Goal: Task Accomplishment & Management: Manage account settings

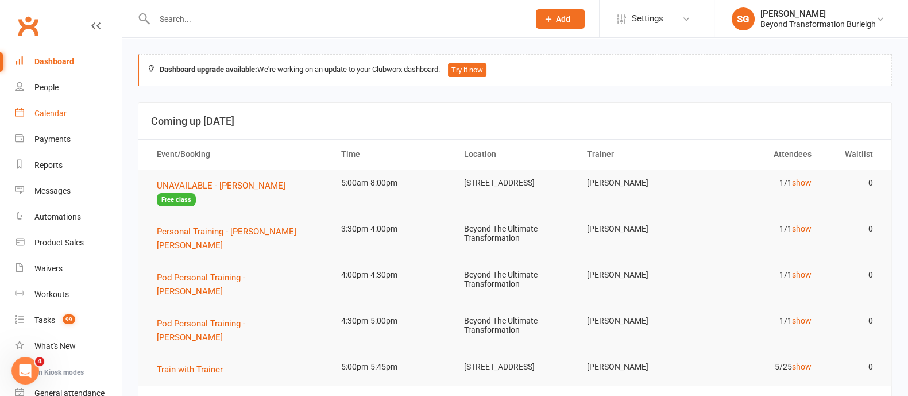
click at [63, 111] on div "Calendar" at bounding box center [50, 112] width 32 height 9
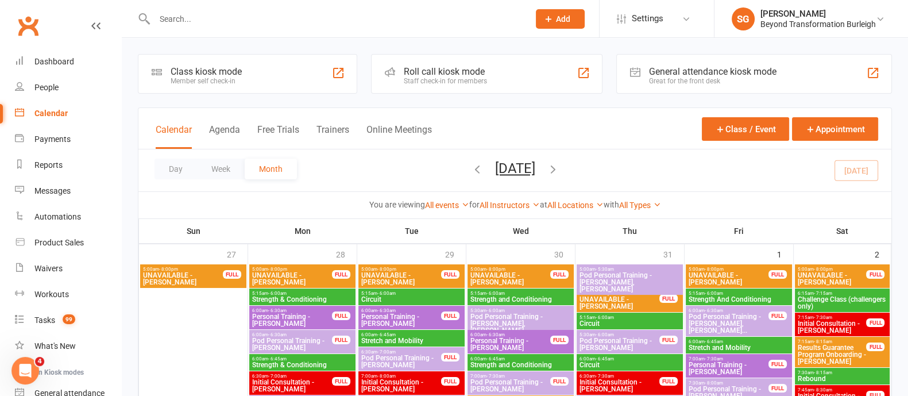
click at [218, 172] on button "Week" at bounding box center [221, 168] width 48 height 21
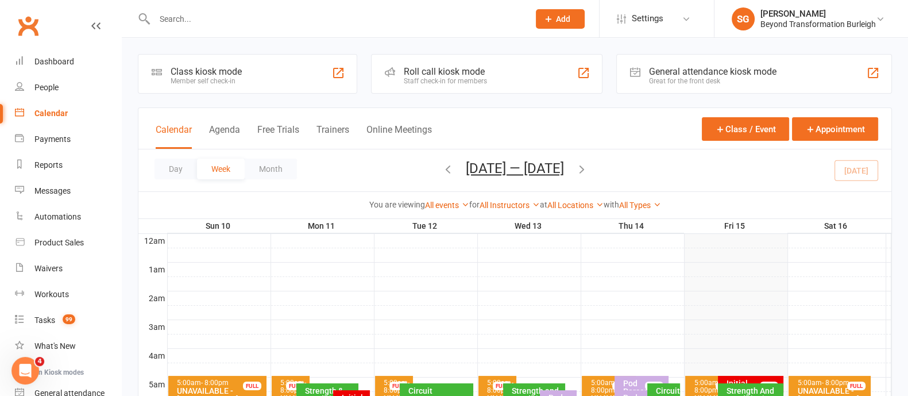
scroll to position [215, 0]
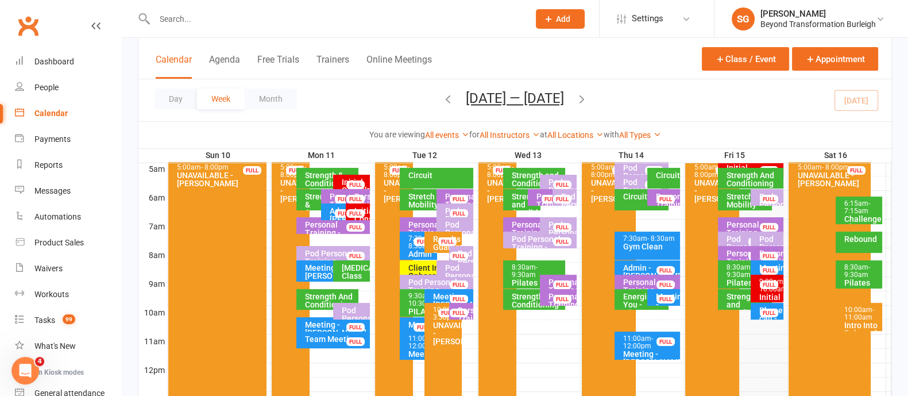
click at [769, 288] on div "9:00am - 10:00am" at bounding box center [769, 285] width 22 height 15
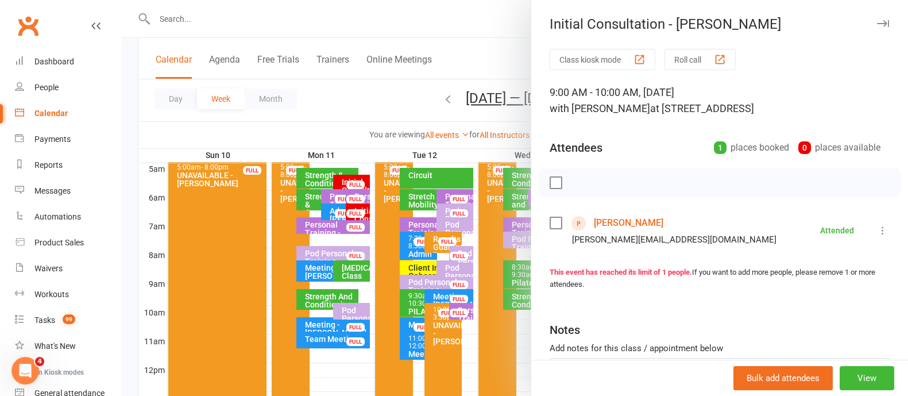
click at [641, 220] on link "[PERSON_NAME]" at bounding box center [628, 223] width 69 height 18
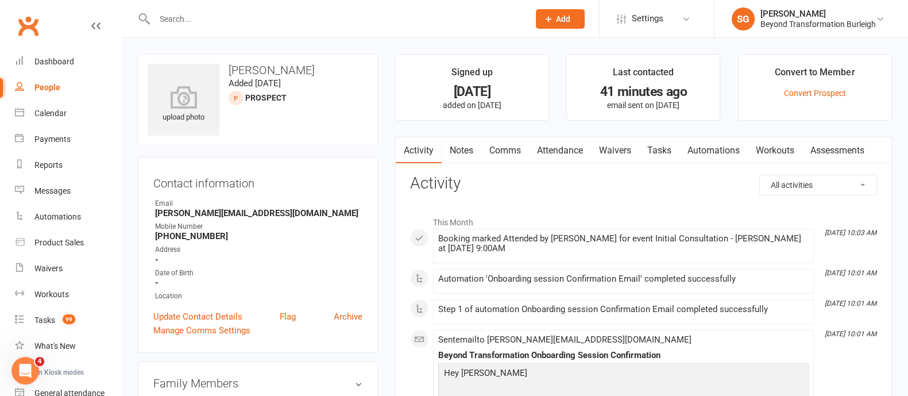
click at [551, 146] on link "Attendance" at bounding box center [560, 150] width 62 height 26
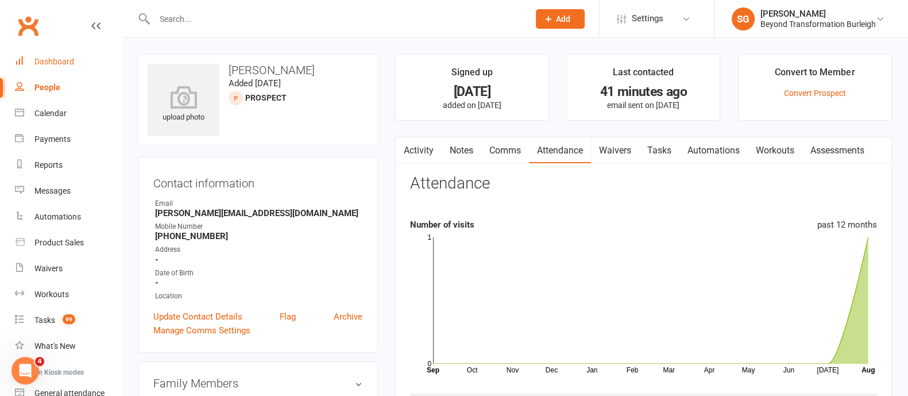
drag, startPoint x: 36, startPoint y: 61, endPoint x: 111, endPoint y: 75, distance: 76.9
click at [36, 61] on div "Dashboard" at bounding box center [54, 61] width 40 height 9
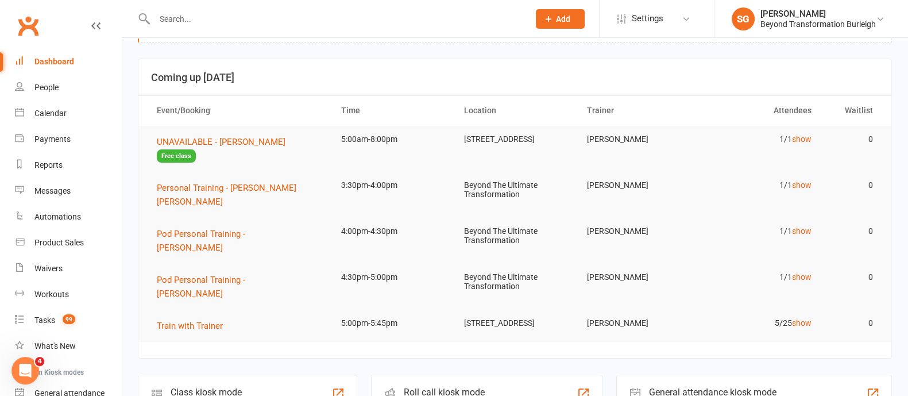
scroll to position [71, 0]
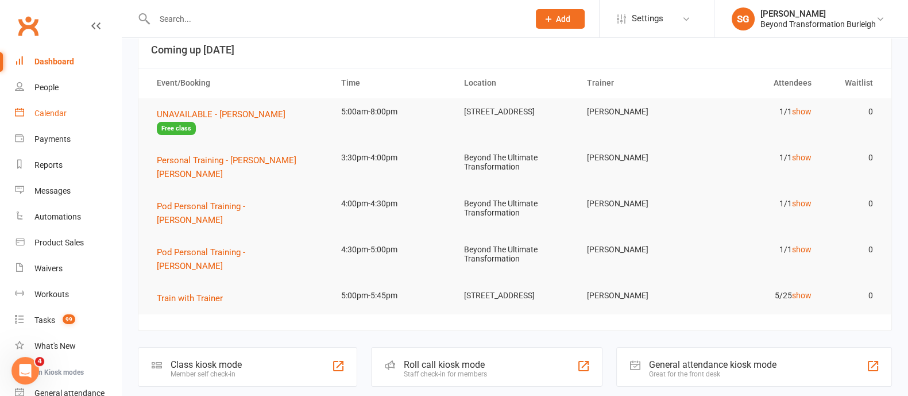
click at [59, 113] on div "Calendar" at bounding box center [50, 112] width 32 height 9
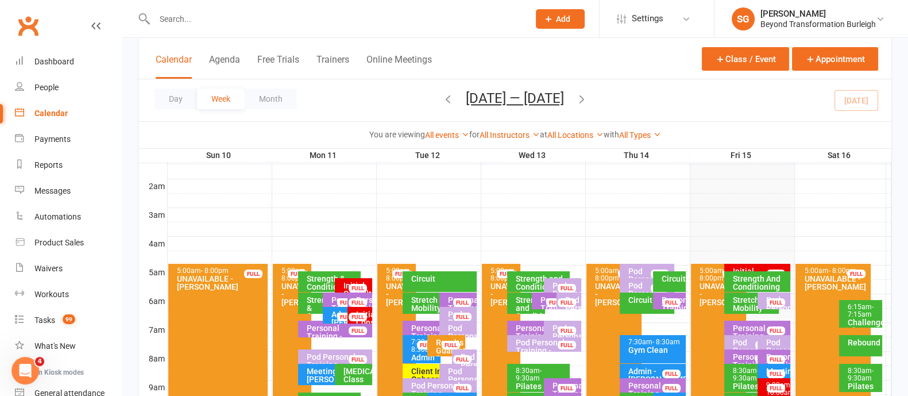
scroll to position [215, 0]
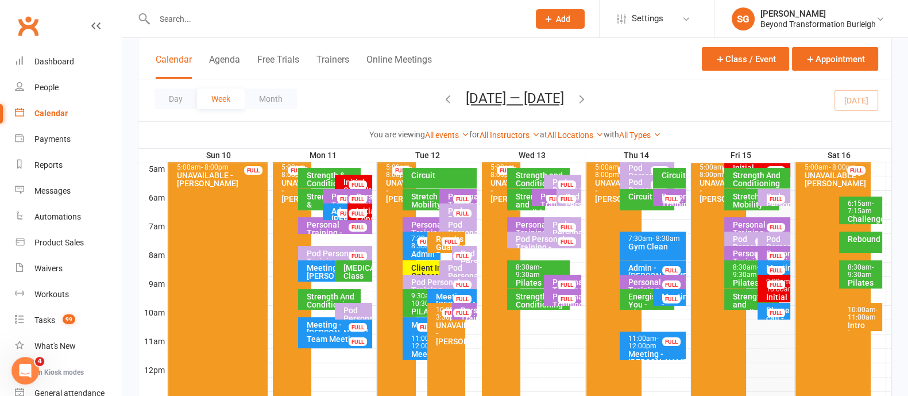
click at [586, 96] on icon "button" at bounding box center [581, 98] width 13 height 13
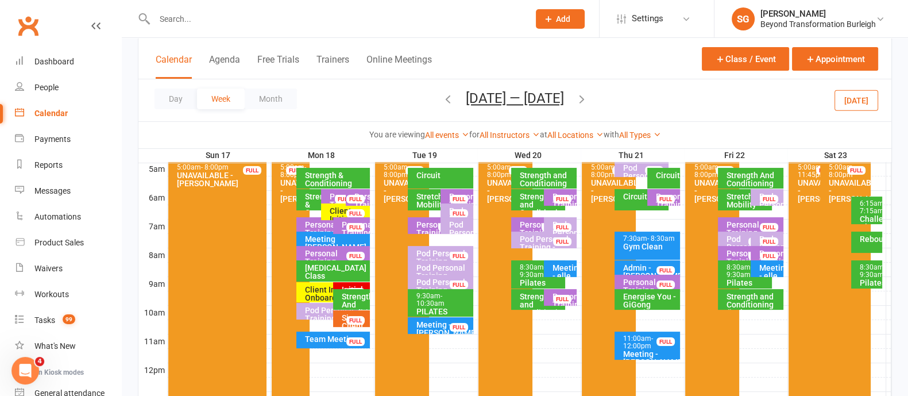
click at [348, 285] on div "Initial Consultation - [GEOGRAPHIC_DATA][PERSON_NAME]" at bounding box center [354, 305] width 26 height 40
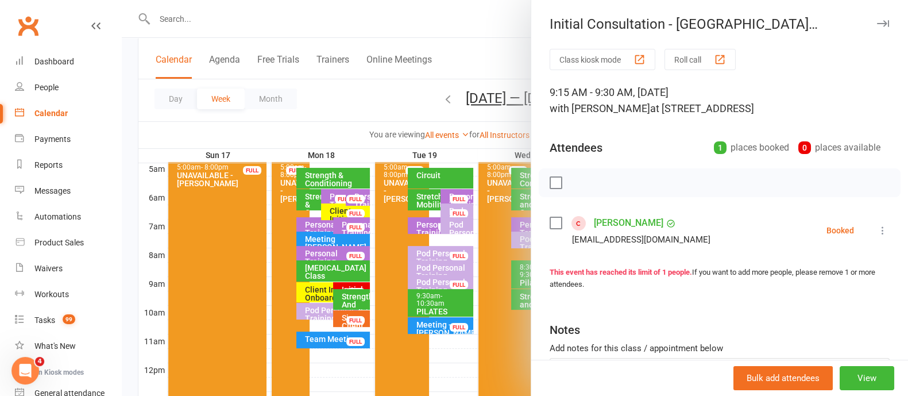
click at [877, 22] on icon "button" at bounding box center [883, 23] width 12 height 7
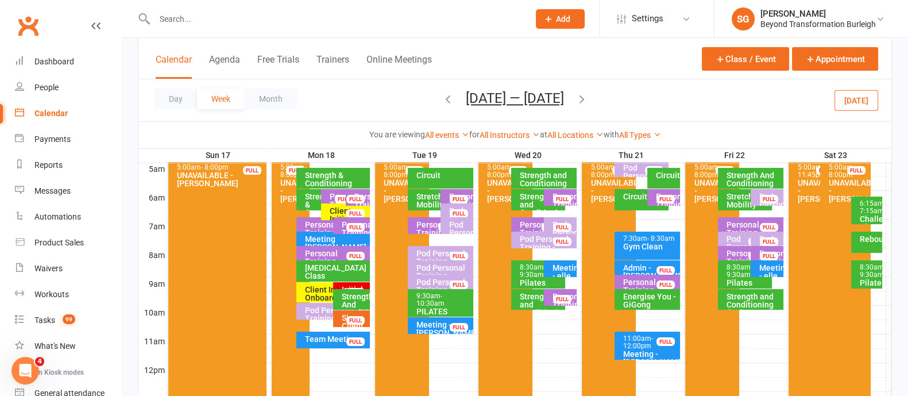
click at [321, 297] on div "Client Initial Onboarding Session. - [PERSON_NAME]..." at bounding box center [330, 301] width 52 height 32
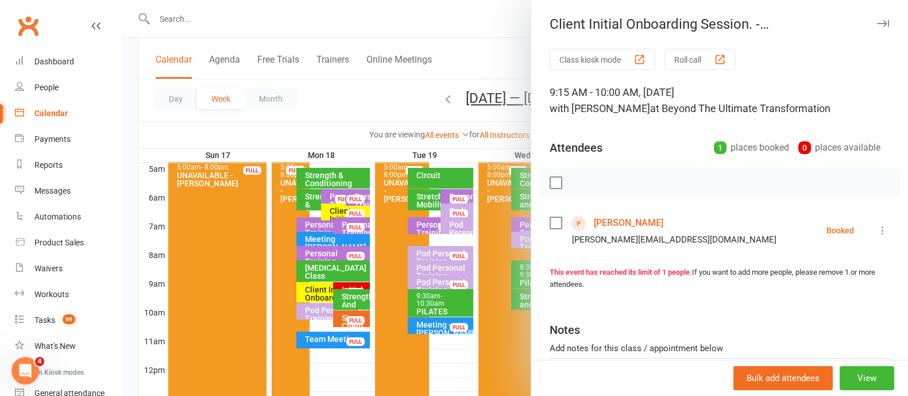
click at [875, 18] on button "button" at bounding box center [882, 24] width 14 height 14
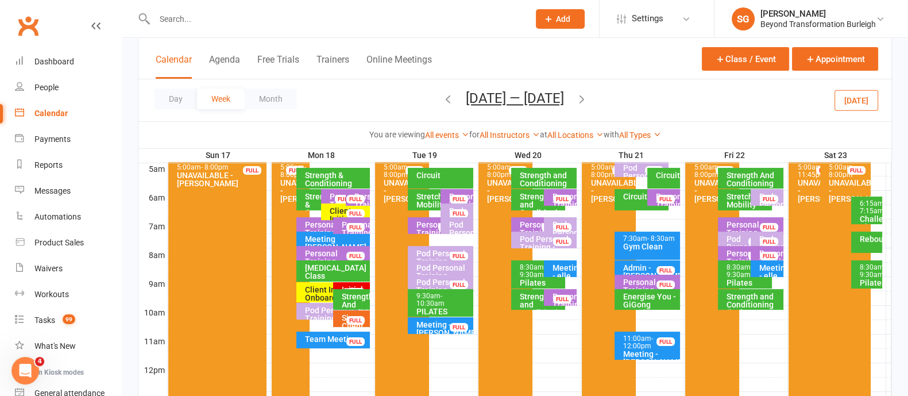
click at [587, 93] on icon "button" at bounding box center [581, 98] width 13 height 13
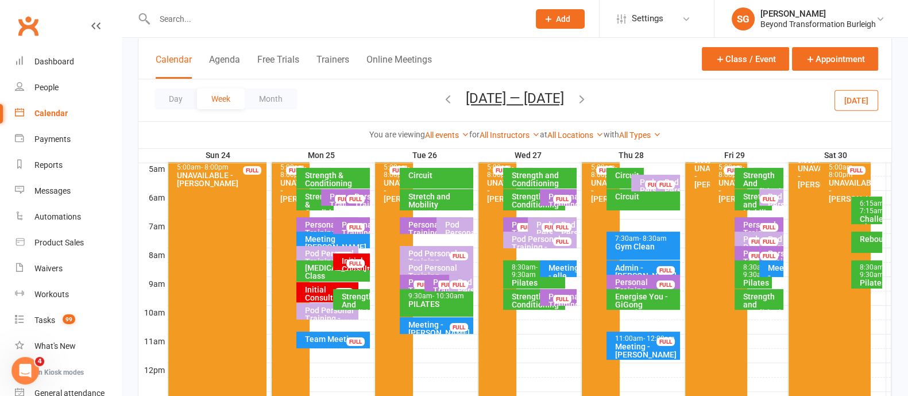
click at [441, 97] on icon "button" at bounding box center [447, 98] width 13 height 13
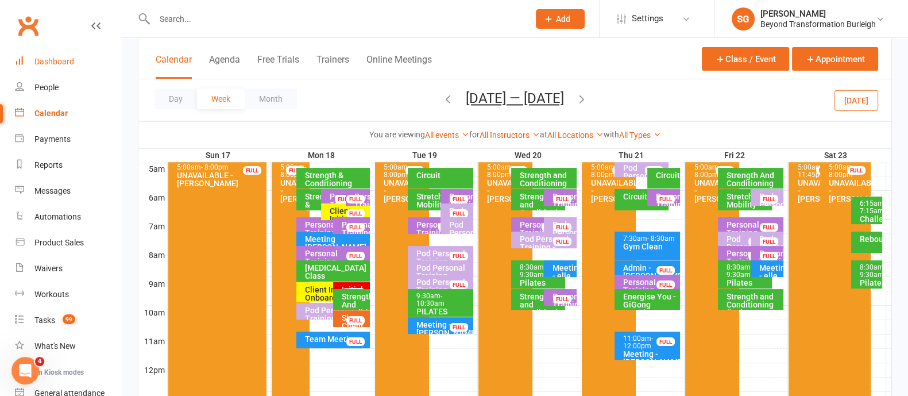
drag, startPoint x: 63, startPoint y: 62, endPoint x: 87, endPoint y: 67, distance: 24.1
click at [63, 62] on div "Dashboard" at bounding box center [54, 61] width 40 height 9
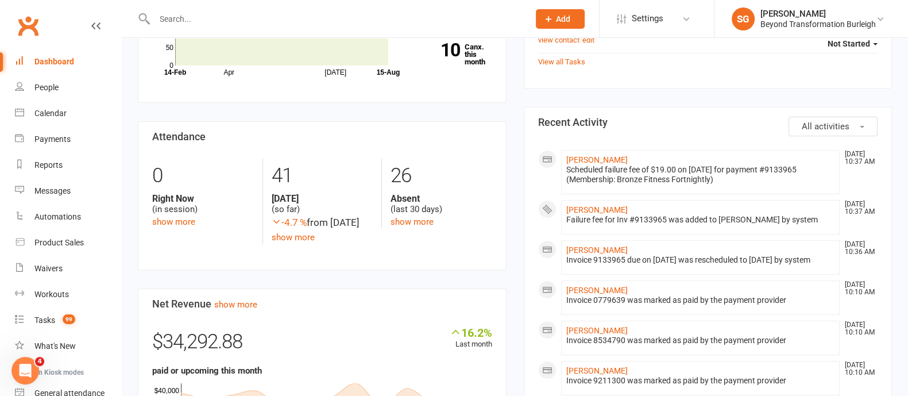
scroll to position [573, 0]
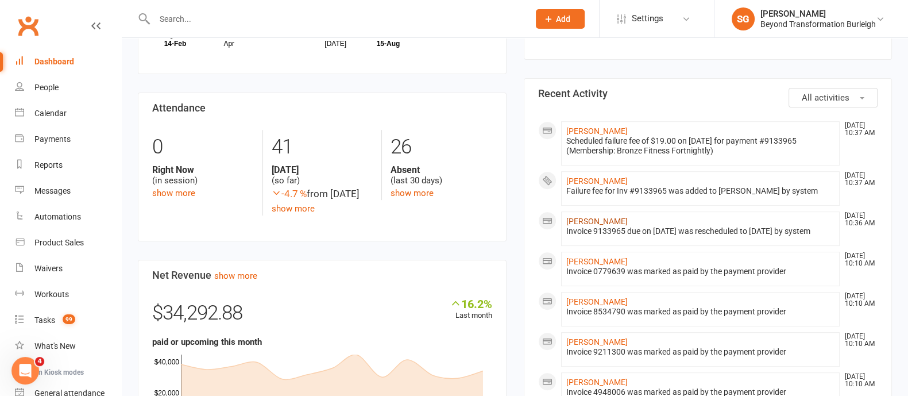
click at [591, 216] on link "[PERSON_NAME]" at bounding box center [596, 220] width 61 height 9
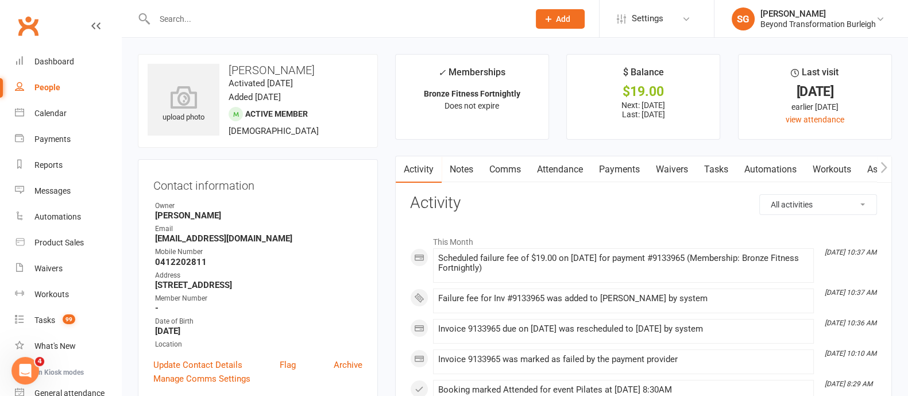
click at [635, 169] on link "Payments" at bounding box center [619, 169] width 57 height 26
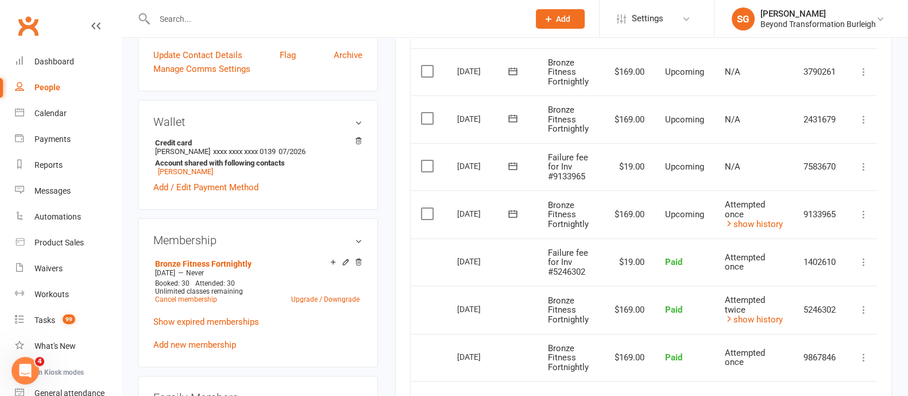
scroll to position [286, 0]
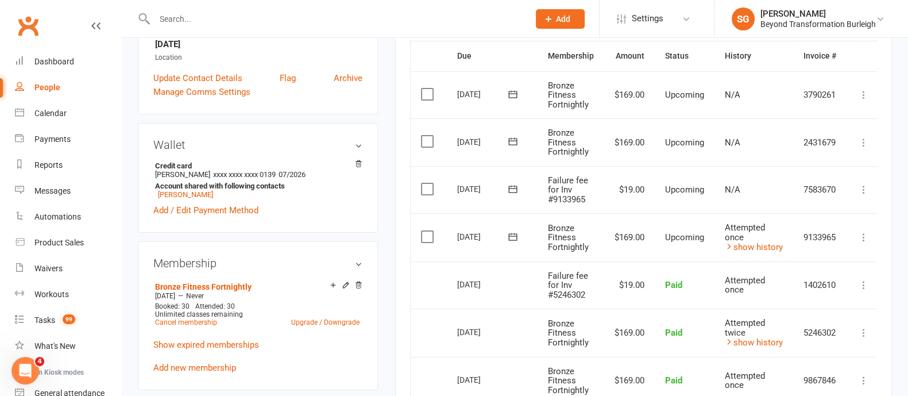
click at [873, 186] on td "Mark as Paid (Cash) [PERSON_NAME] as Paid (POS) Mark as Paid (Other) Skip Chang…" at bounding box center [863, 190] width 34 height 48
click at [867, 188] on icon at bounding box center [863, 189] width 11 height 11
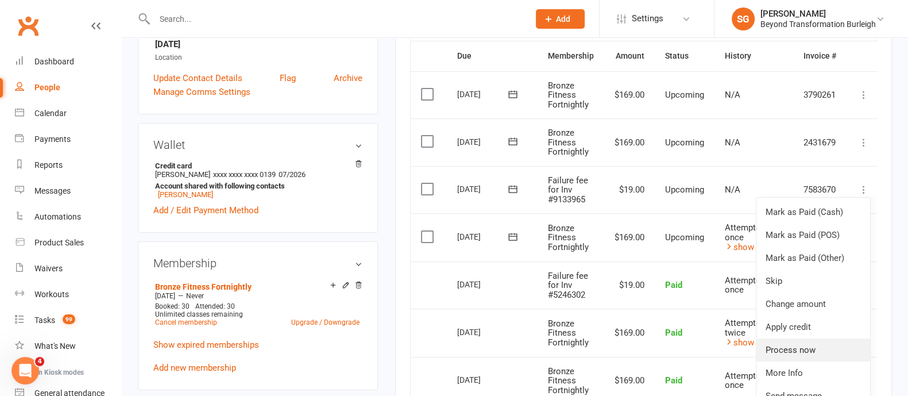
click at [804, 347] on link "Process now" at bounding box center [813, 349] width 114 height 23
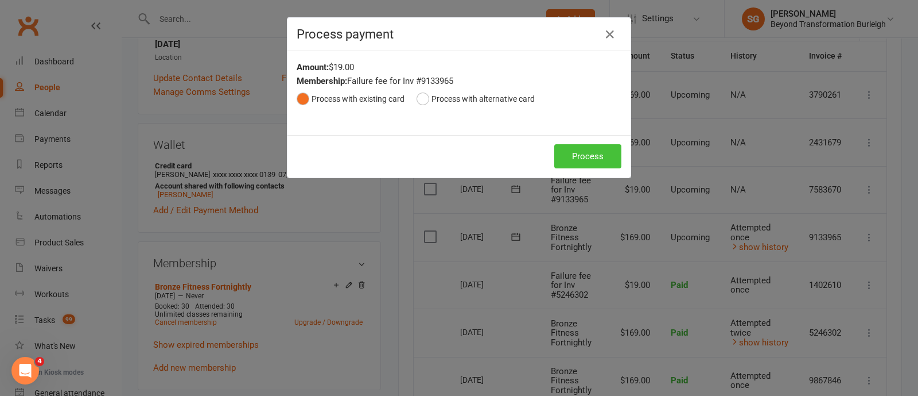
click at [587, 162] on button "Process" at bounding box center [588, 156] width 67 height 24
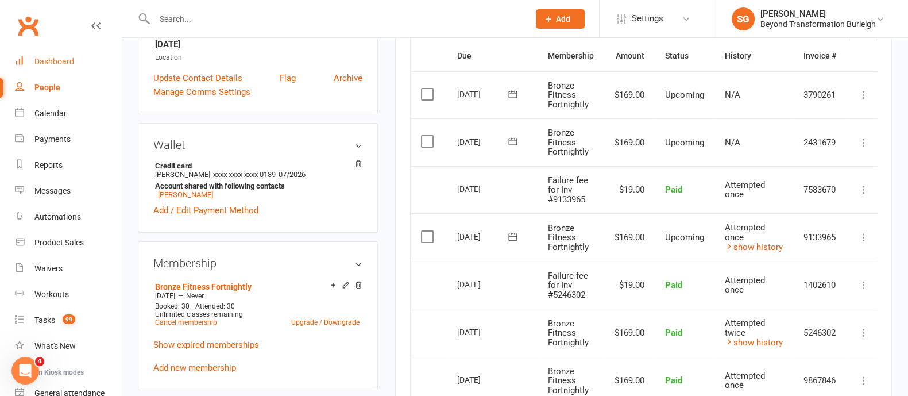
click at [77, 61] on link "Dashboard" at bounding box center [68, 62] width 106 height 26
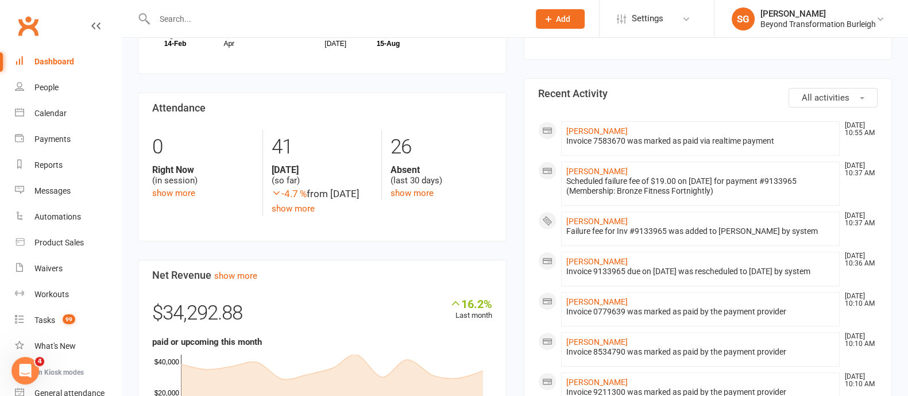
scroll to position [646, 0]
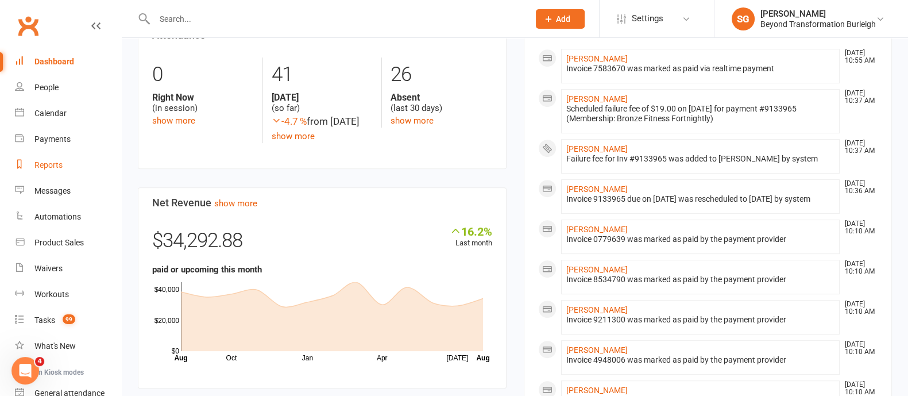
click at [60, 158] on link "Reports" at bounding box center [68, 165] width 106 height 26
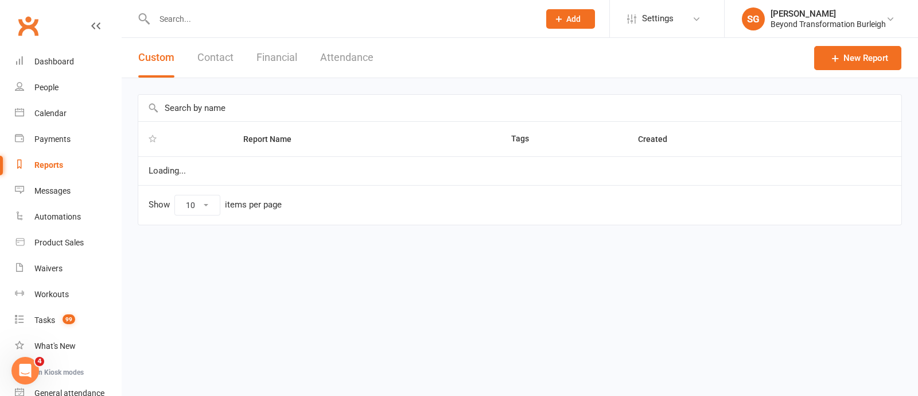
select select "100"
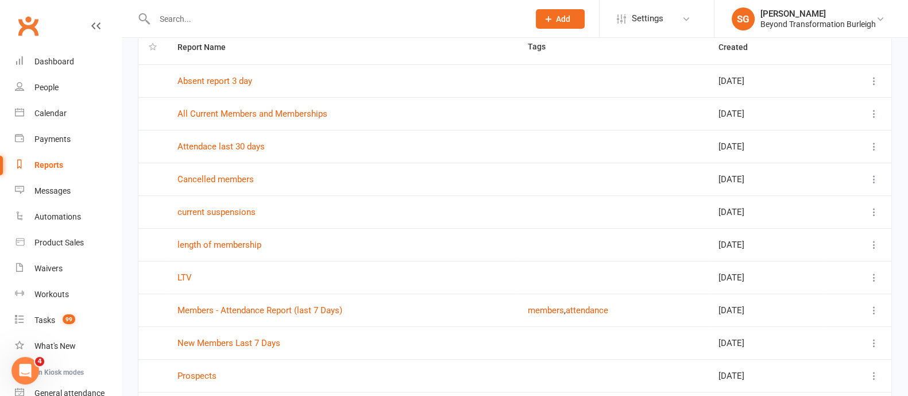
scroll to position [143, 0]
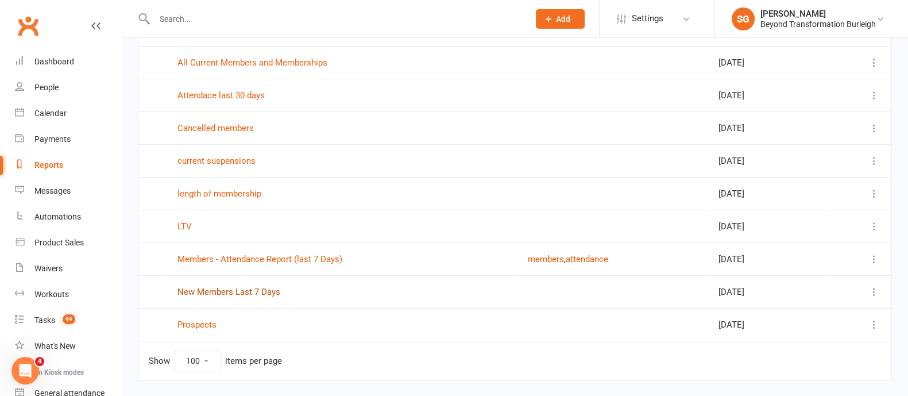
click at [248, 289] on link "New Members Last 7 Days" at bounding box center [228, 291] width 103 height 10
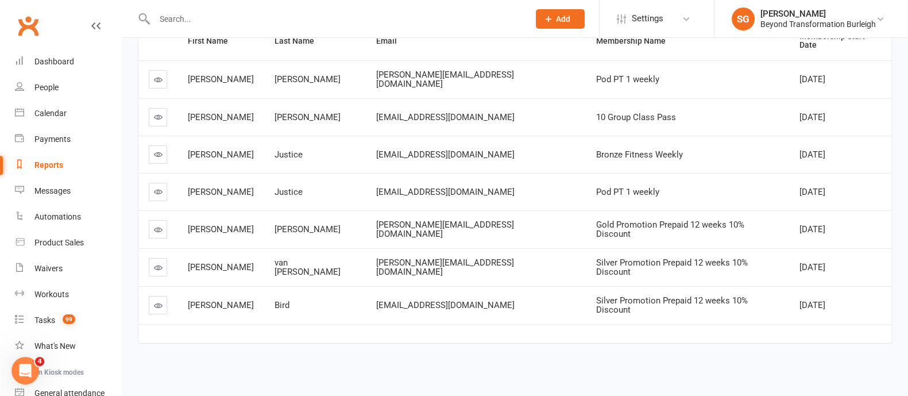
scroll to position [98, 0]
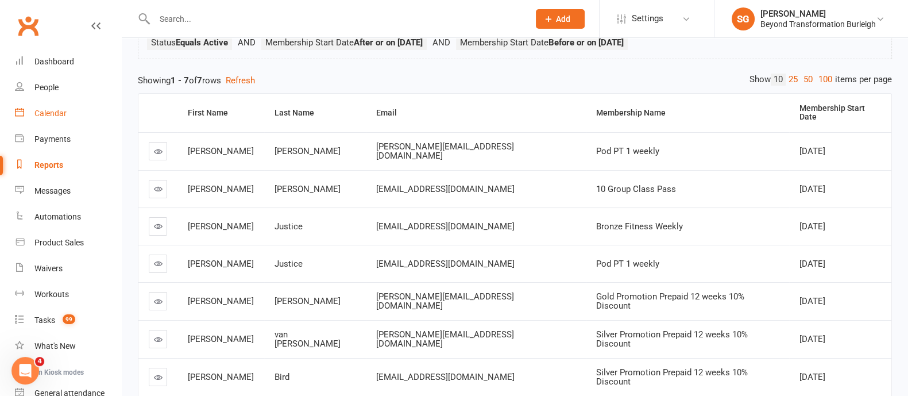
click at [79, 113] on link "Calendar" at bounding box center [68, 113] width 106 height 26
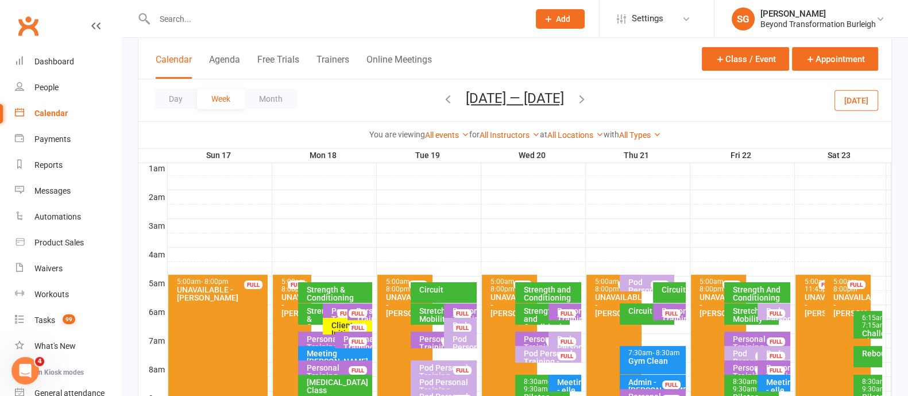
scroll to position [143, 0]
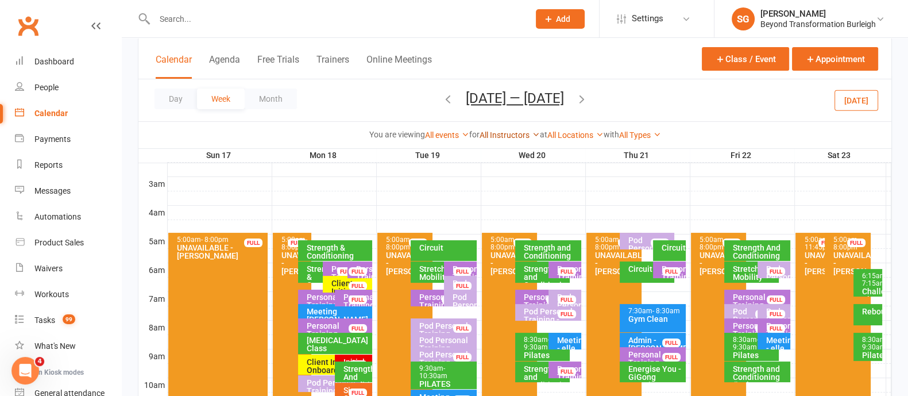
click at [514, 133] on link "All Instructors" at bounding box center [509, 134] width 60 height 9
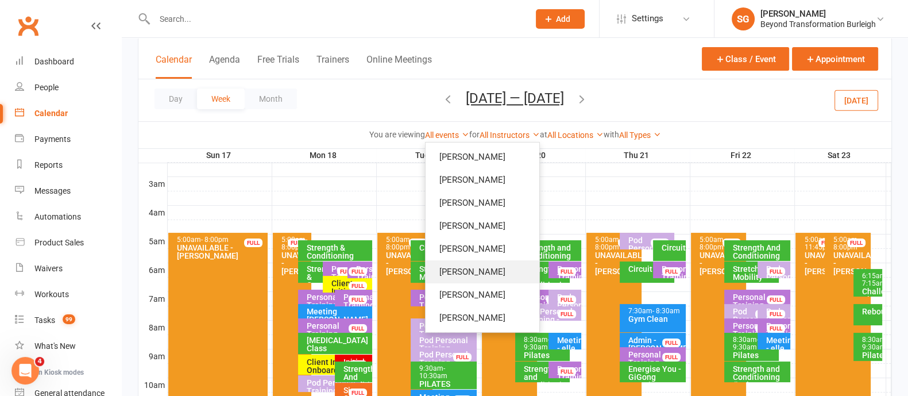
click at [464, 280] on link "[PERSON_NAME]" at bounding box center [482, 271] width 114 height 23
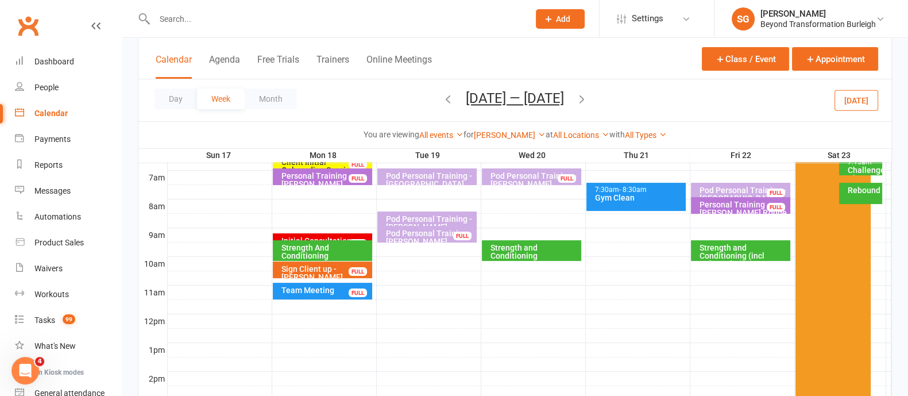
scroll to position [143, 0]
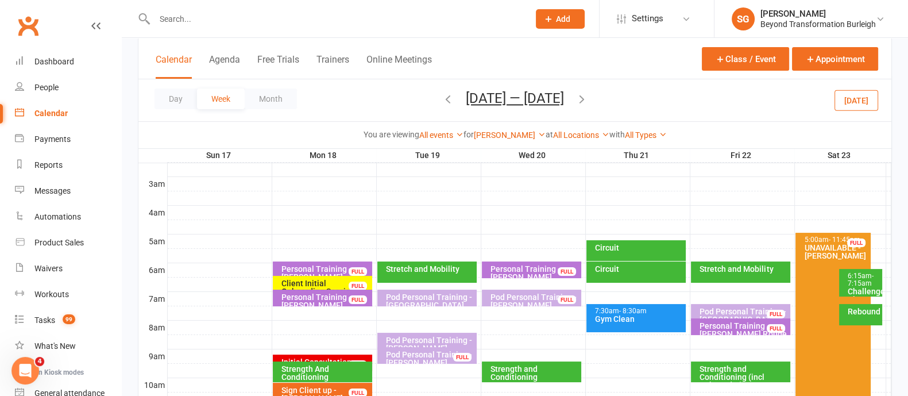
click at [313, 279] on div "Client Initial Onboarding Session. - [PERSON_NAME]" at bounding box center [325, 291] width 89 height 24
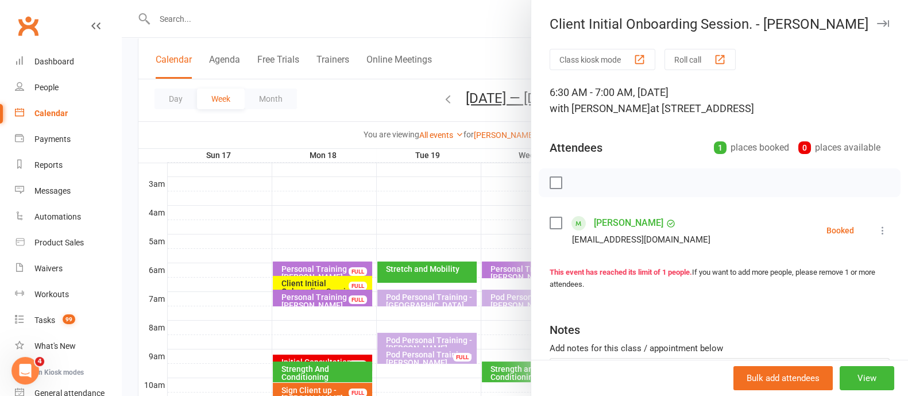
click at [877, 26] on icon "button" at bounding box center [883, 23] width 12 height 7
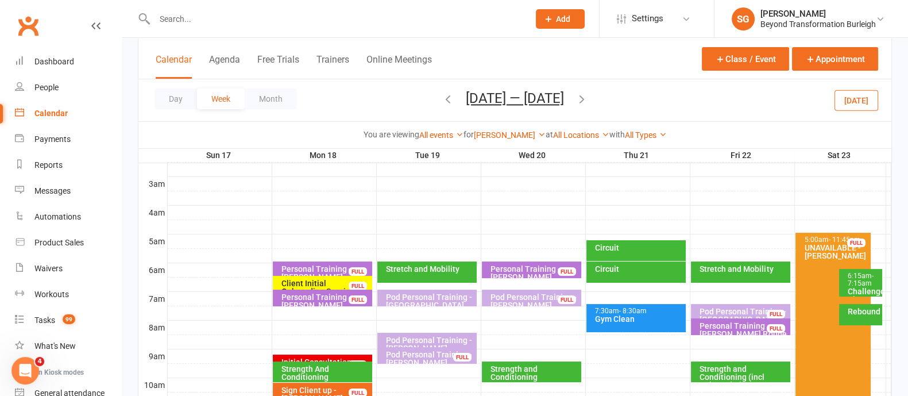
scroll to position [215, 0]
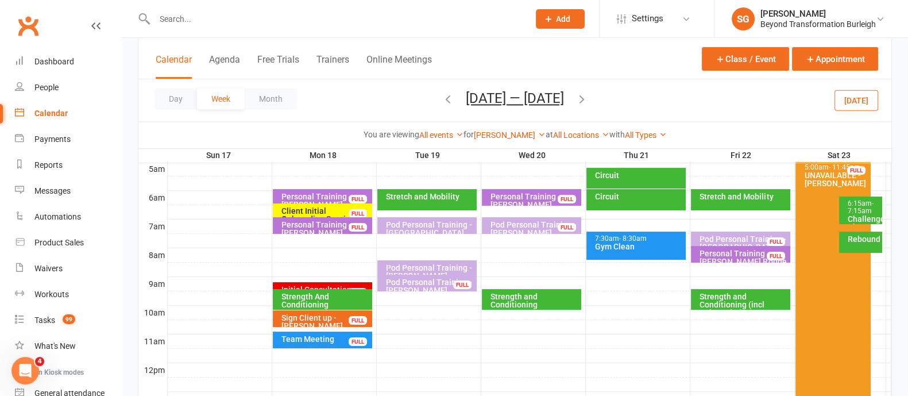
click at [301, 285] on div "Initial Consultation - [GEOGRAPHIC_DATA][PERSON_NAME]" at bounding box center [325, 297] width 89 height 24
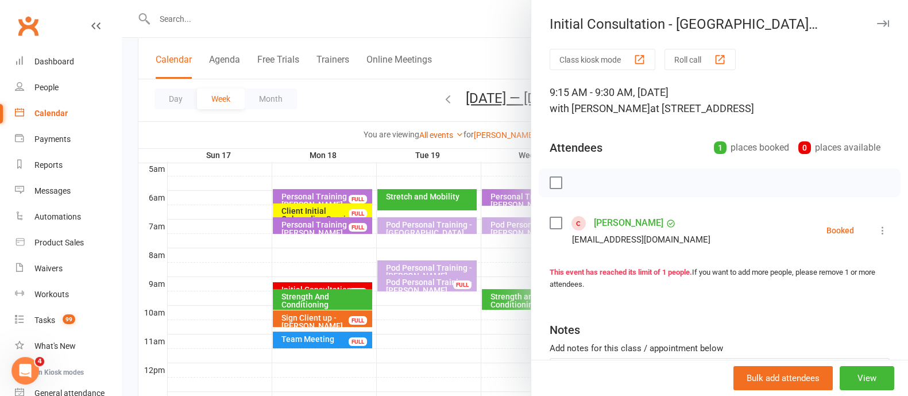
click at [877, 26] on icon "button" at bounding box center [883, 23] width 12 height 7
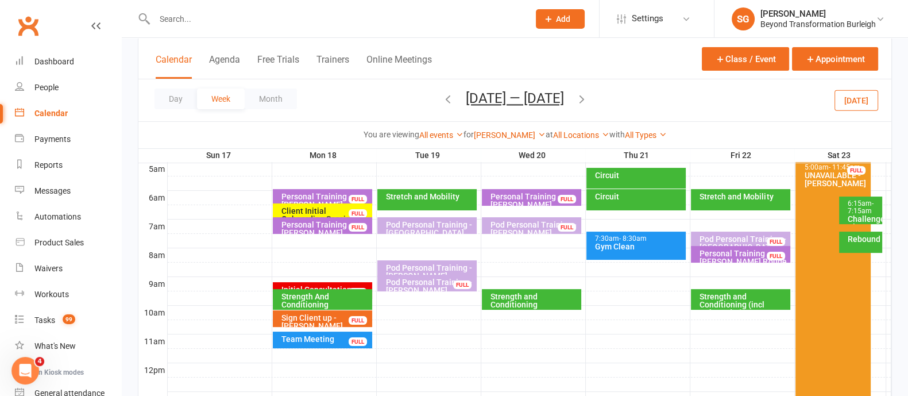
click at [441, 96] on icon "button" at bounding box center [447, 98] width 13 height 13
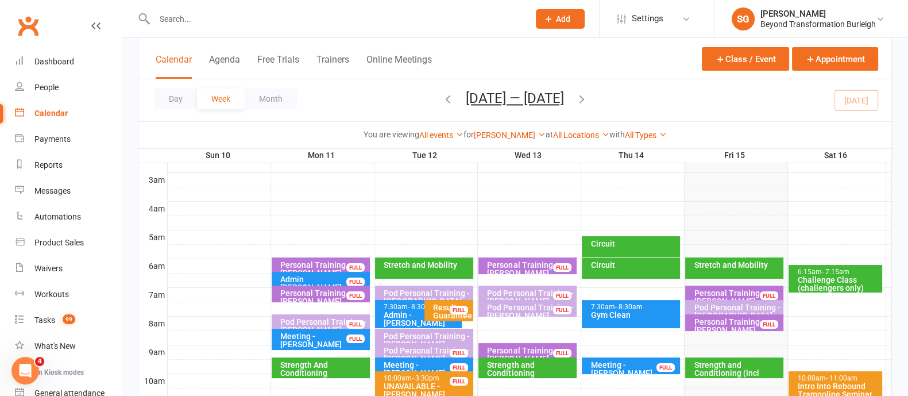
scroll to position [71, 0]
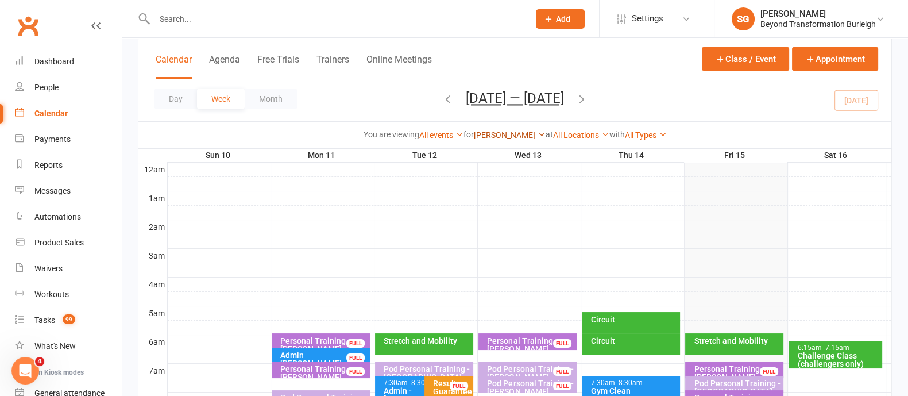
click at [505, 139] on link "[PERSON_NAME]" at bounding box center [510, 134] width 72 height 9
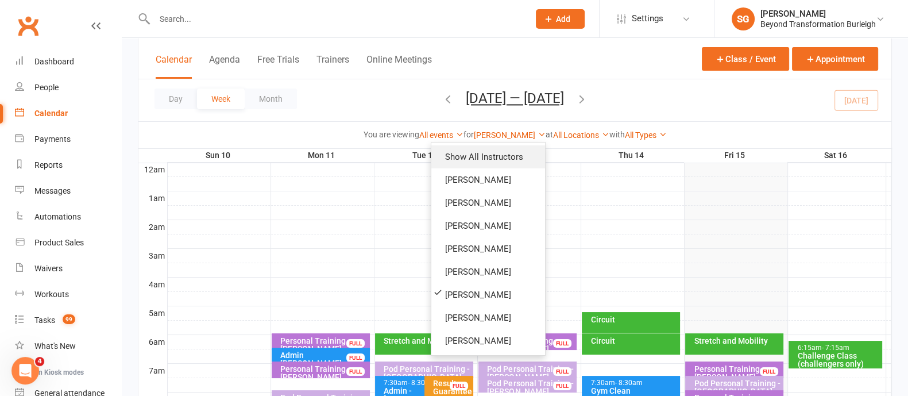
drag, startPoint x: 501, startPoint y: 160, endPoint x: 572, endPoint y: 189, distance: 77.5
click at [501, 160] on link "Show All Instructors" at bounding box center [488, 156] width 114 height 23
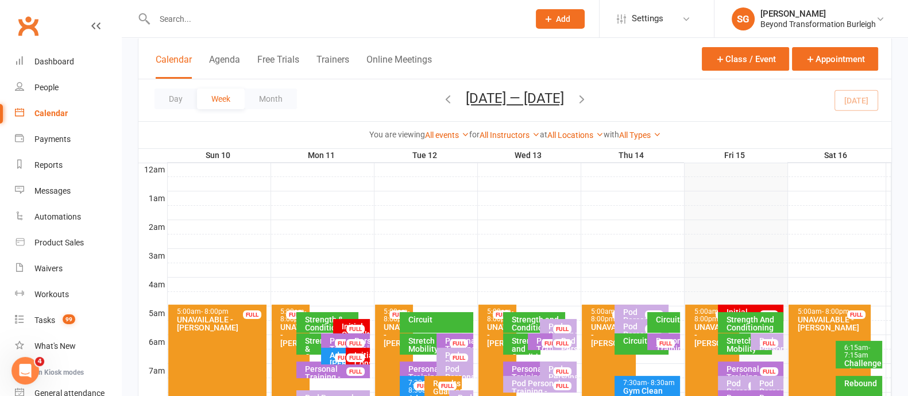
click at [739, 317] on div "Strength And Conditioning" at bounding box center [753, 323] width 55 height 16
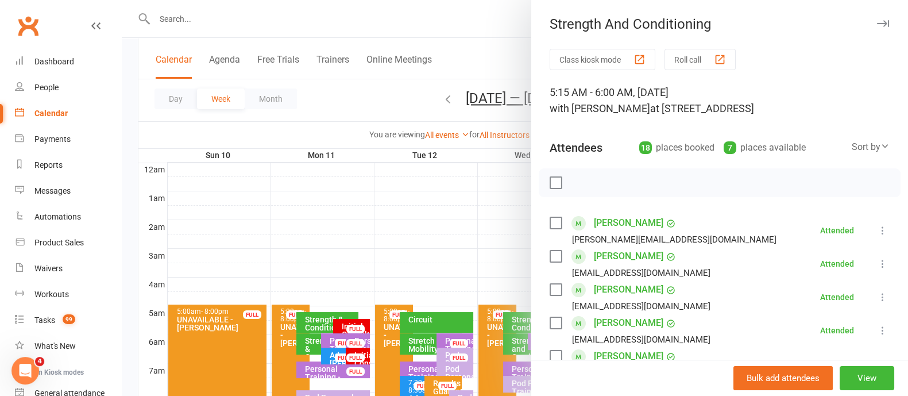
click at [877, 24] on icon "button" at bounding box center [883, 23] width 12 height 7
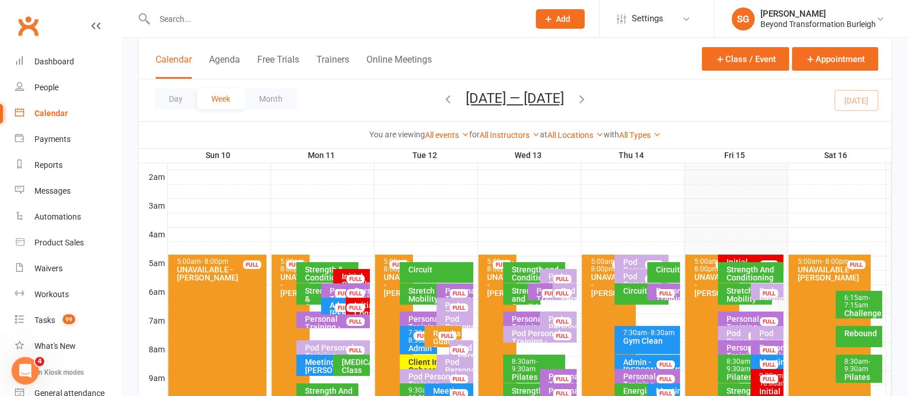
scroll to position [143, 0]
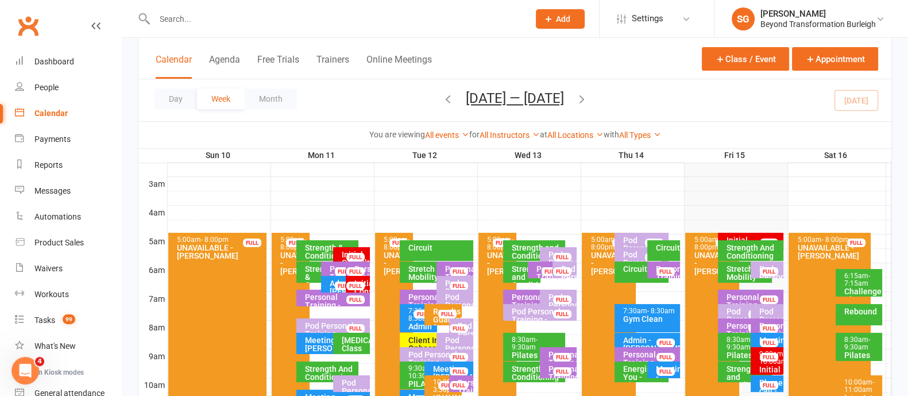
click at [740, 236] on div "Initial Consultation - [PERSON_NAME]" at bounding box center [753, 248] width 55 height 24
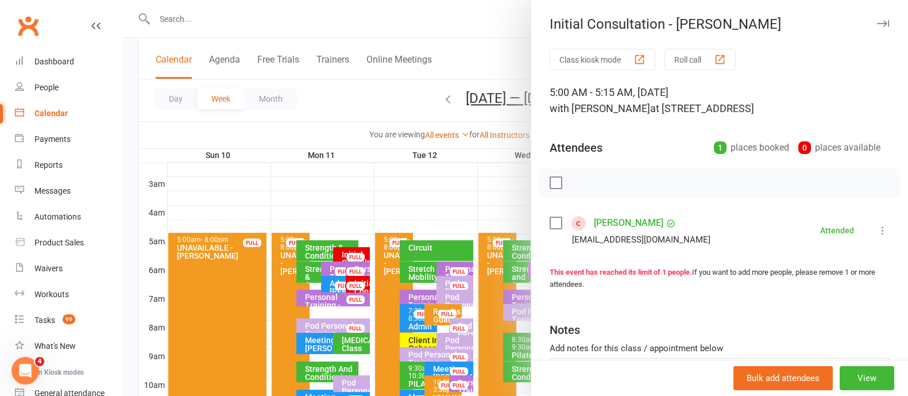
click at [875, 27] on button "button" at bounding box center [882, 24] width 14 height 14
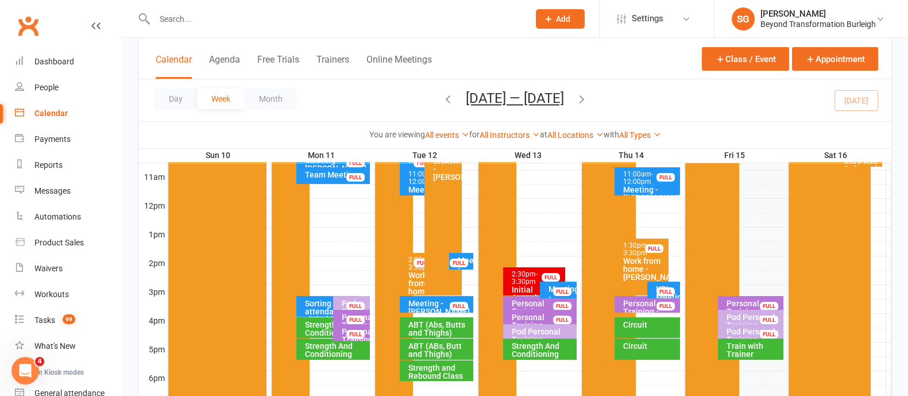
scroll to position [431, 0]
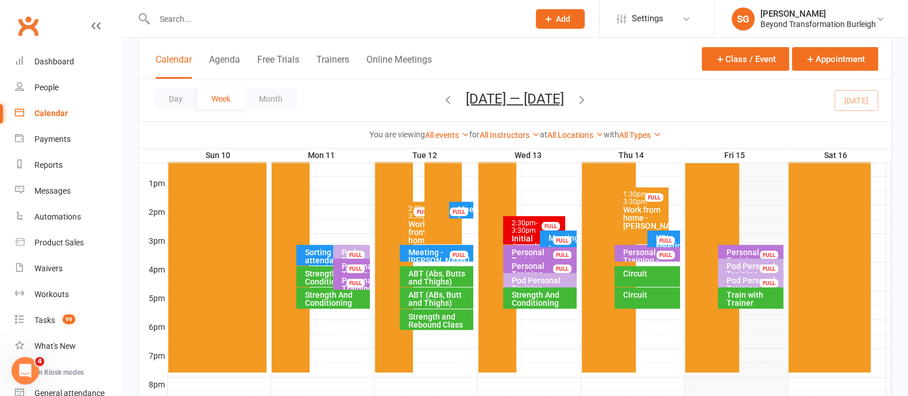
click at [745, 301] on div "Train with Trainer" at bounding box center [753, 298] width 55 height 16
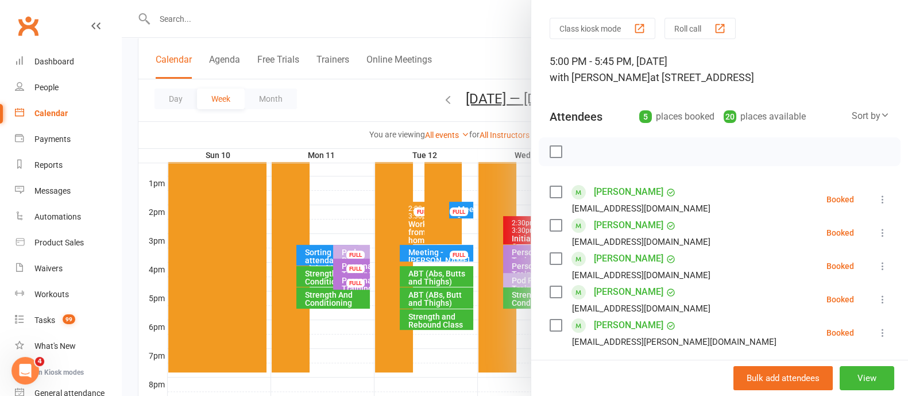
scroll to position [0, 0]
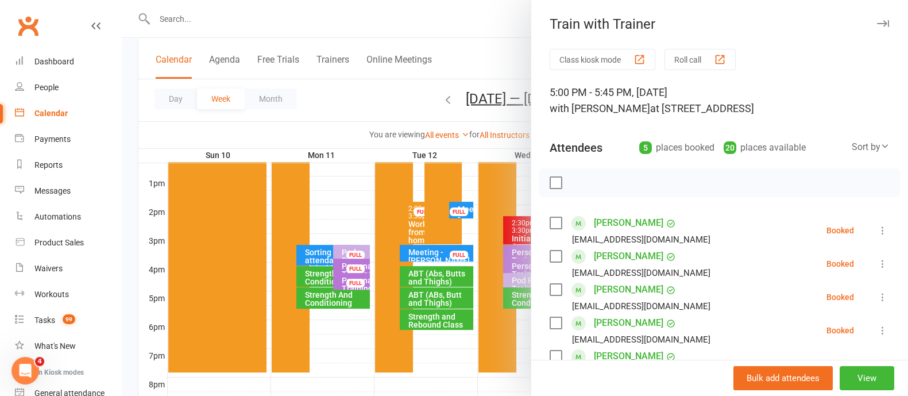
click at [877, 22] on icon "button" at bounding box center [883, 23] width 12 height 7
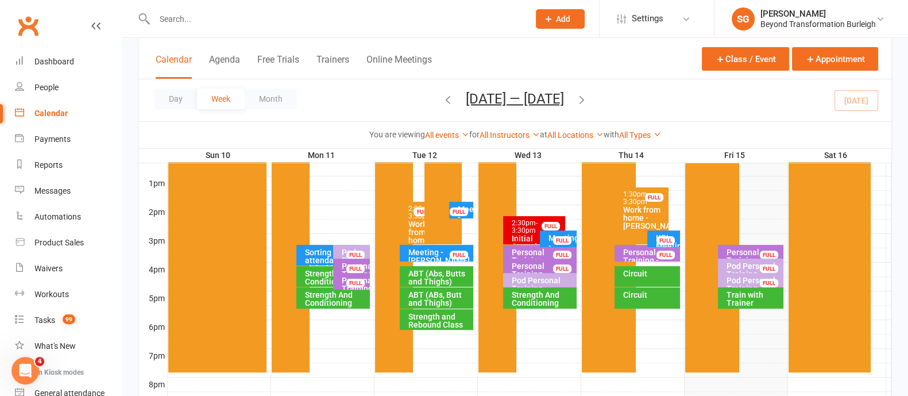
click at [742, 250] on div "Personal Training - [PERSON_NAME] [PERSON_NAME]" at bounding box center [753, 264] width 55 height 32
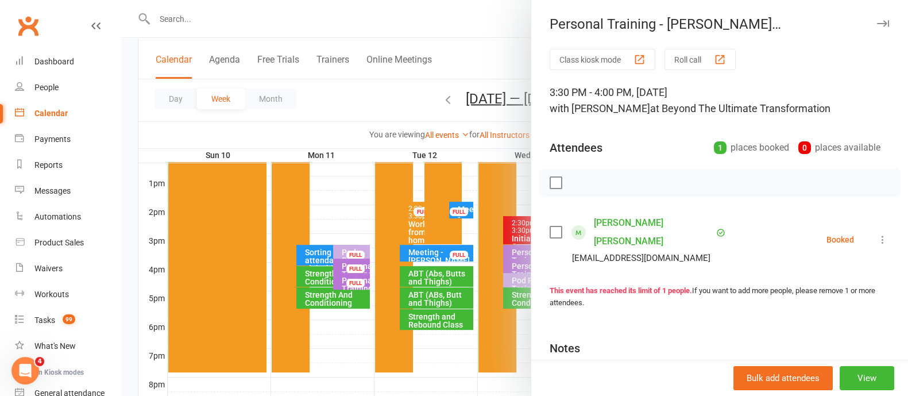
click at [877, 21] on icon "button" at bounding box center [883, 23] width 12 height 7
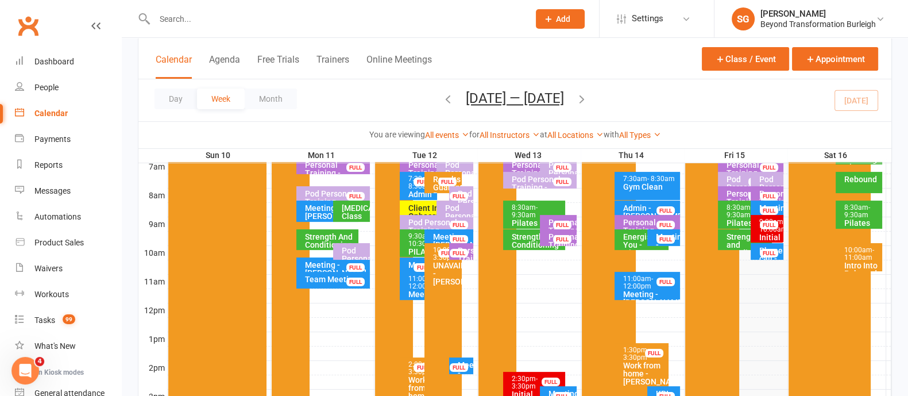
scroll to position [215, 0]
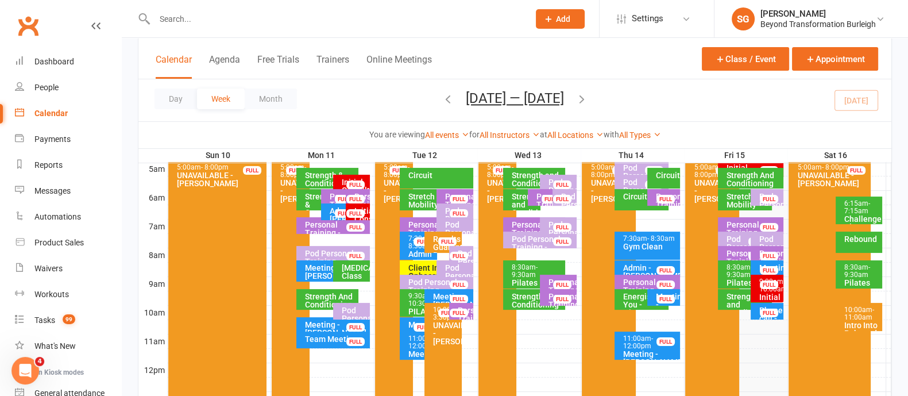
click at [760, 312] on div "FULL" at bounding box center [768, 312] width 18 height 9
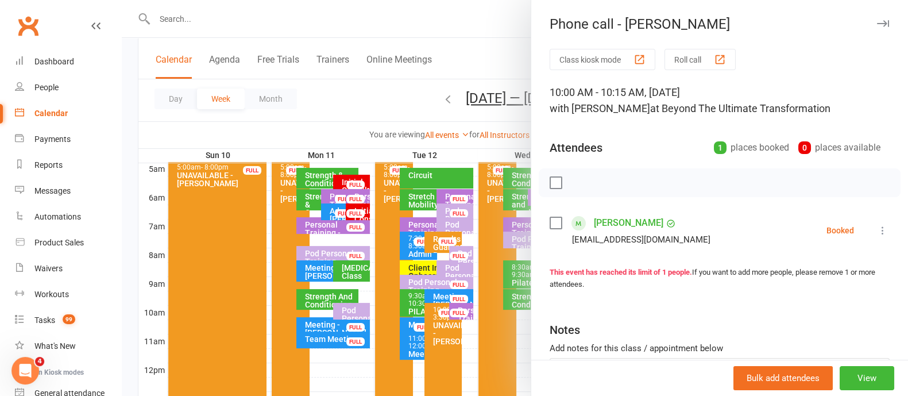
click at [877, 23] on icon "button" at bounding box center [883, 23] width 12 height 7
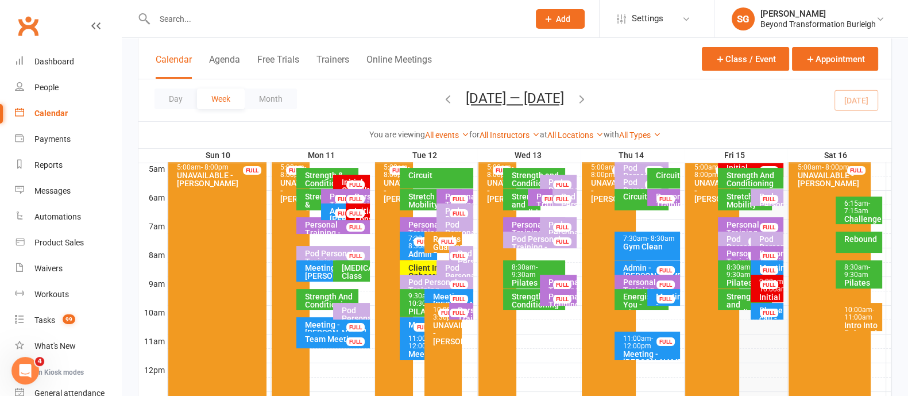
click at [757, 311] on div "Phone call - [PERSON_NAME] FULL" at bounding box center [766, 311] width 33 height 17
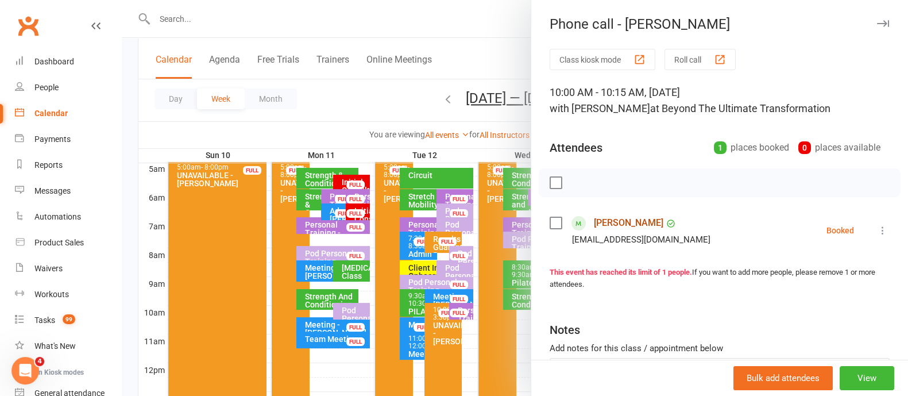
drag, startPoint x: 603, startPoint y: 224, endPoint x: 784, endPoint y: 185, distance: 184.9
click at [604, 223] on link "[PERSON_NAME]" at bounding box center [628, 223] width 69 height 18
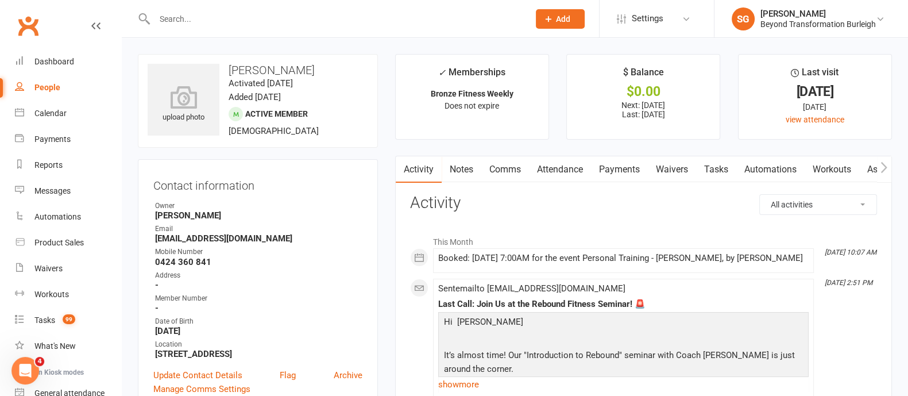
click at [611, 173] on link "Payments" at bounding box center [619, 169] width 57 height 26
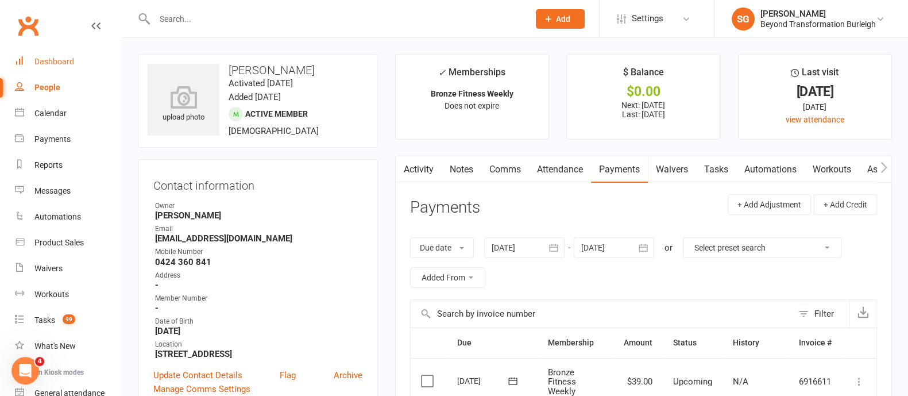
click at [67, 63] on div "Dashboard" at bounding box center [54, 61] width 40 height 9
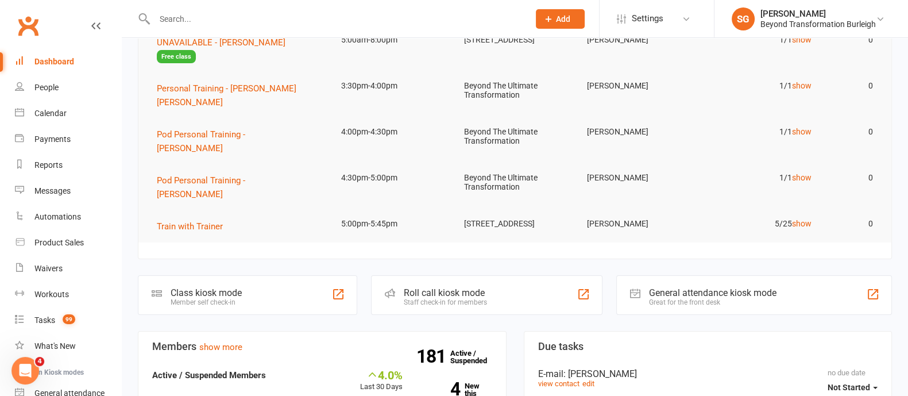
scroll to position [286, 0]
